Goal: Information Seeking & Learning: Learn about a topic

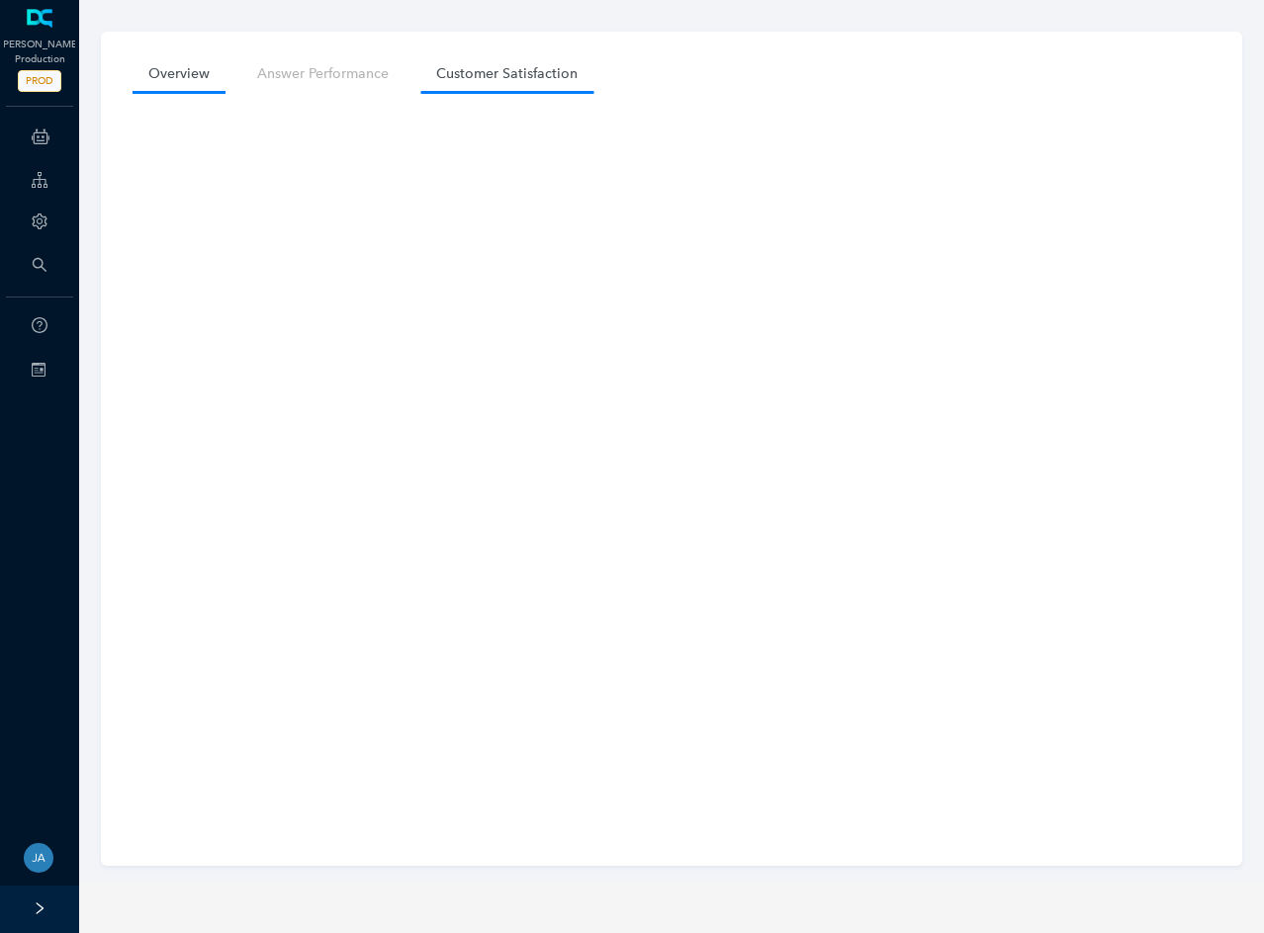
click at [175, 68] on link "Overview" at bounding box center [178, 73] width 93 height 37
click at [40, 79] on span "PROD" at bounding box center [40, 81] width 44 height 22
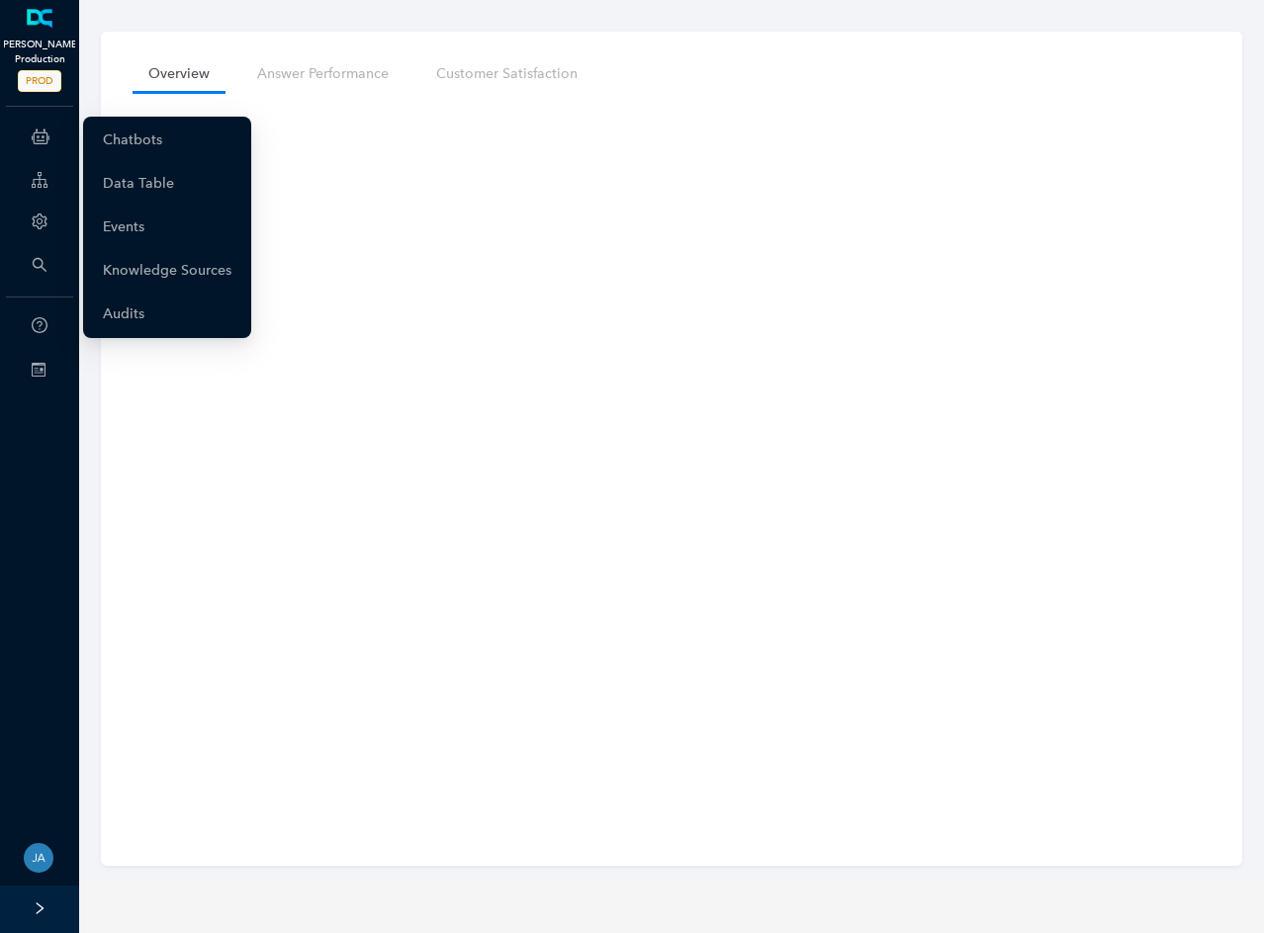
click at [34, 138] on icon at bounding box center [41, 137] width 18 height 40
click at [111, 143] on link "Chatbots" at bounding box center [132, 141] width 59 height 40
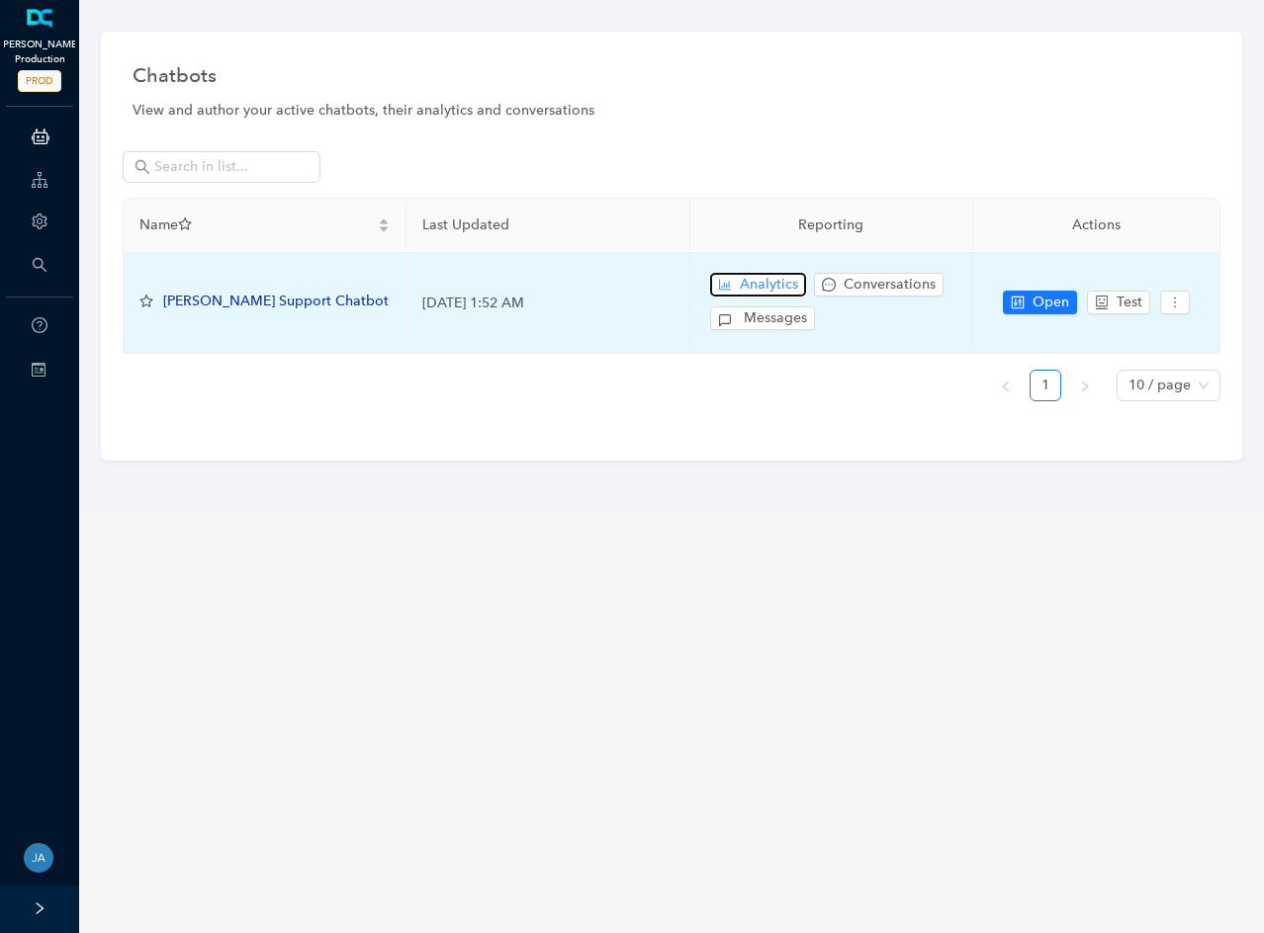
click at [769, 286] on span "Analytics" at bounding box center [769, 285] width 58 height 22
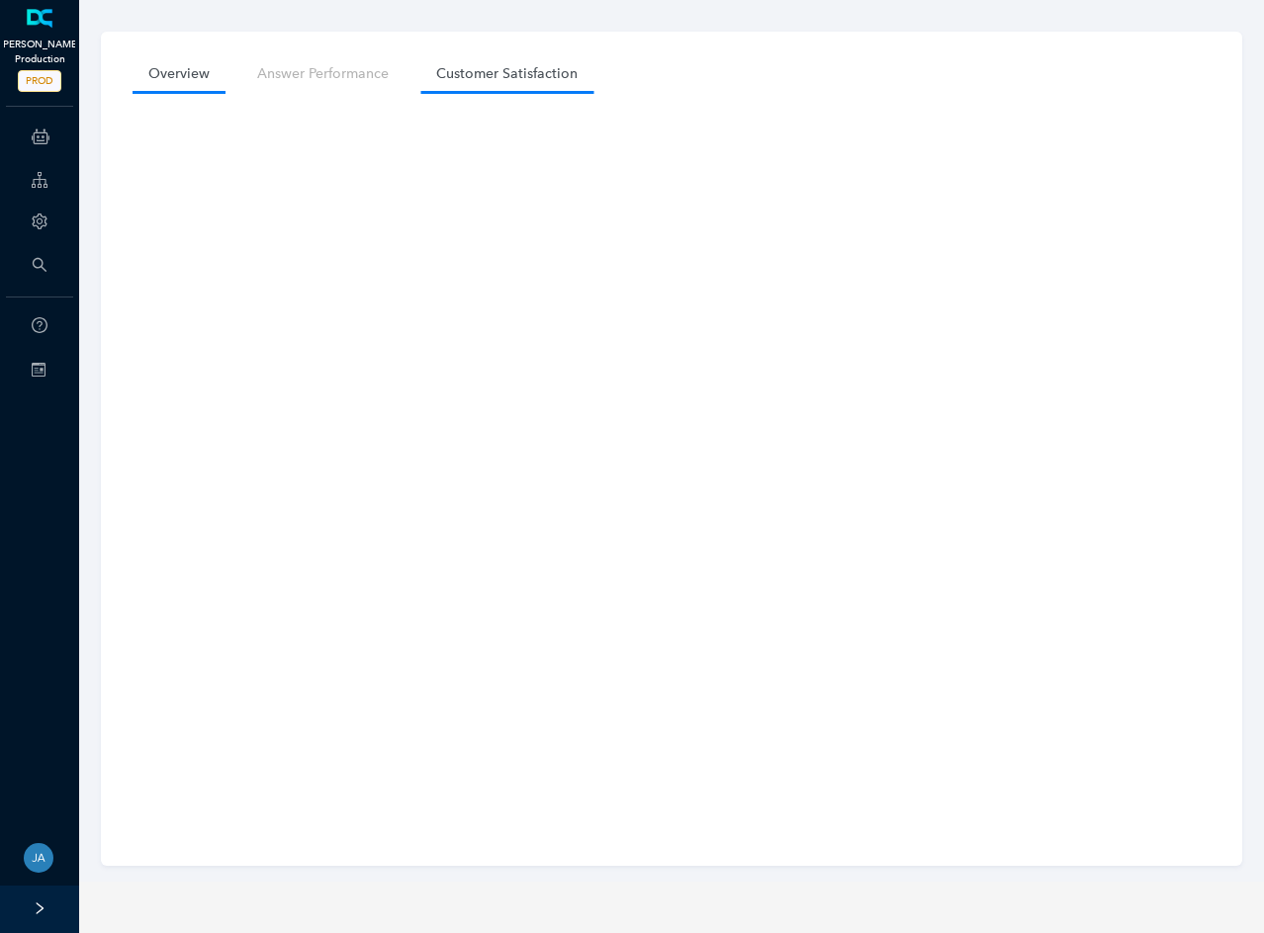
click at [485, 75] on link "Customer Satisfaction" at bounding box center [506, 73] width 173 height 37
click at [195, 64] on link "Overview" at bounding box center [178, 73] width 93 height 37
click at [474, 65] on link "Customer Satisfaction" at bounding box center [506, 73] width 173 height 37
click at [183, 68] on link "Overview" at bounding box center [178, 73] width 93 height 37
click at [485, 72] on link "Customer Satisfaction" at bounding box center [506, 73] width 173 height 37
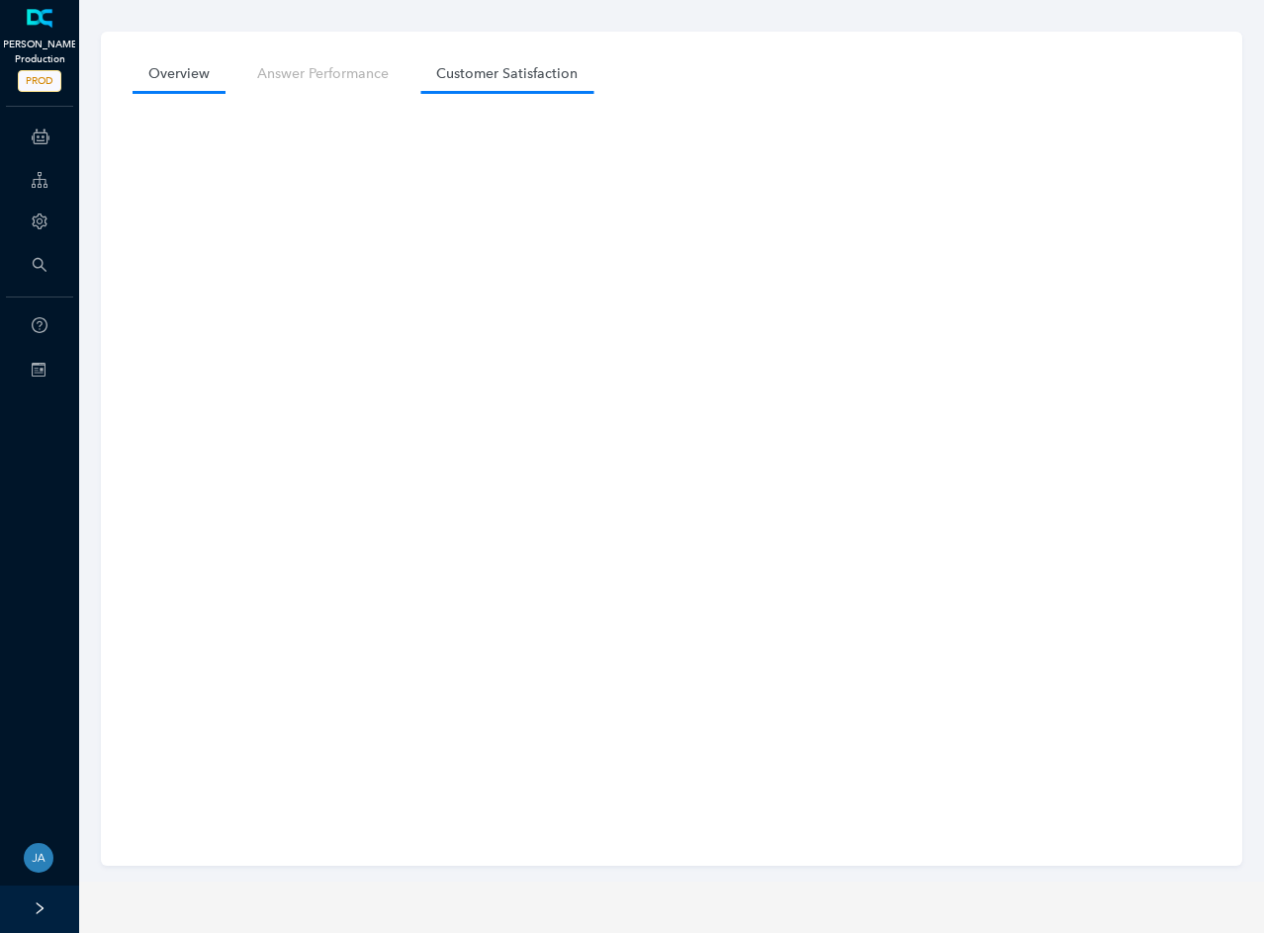
click at [170, 69] on link "Overview" at bounding box center [178, 73] width 93 height 37
click at [526, 72] on link "Customer Satisfaction" at bounding box center [506, 73] width 173 height 37
